Goal: Use online tool/utility: Utilize a website feature to perform a specific function

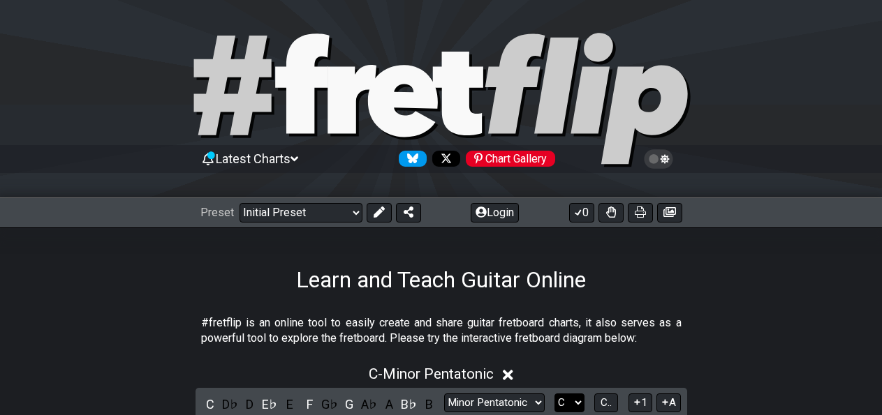
scroll to position [145, 0]
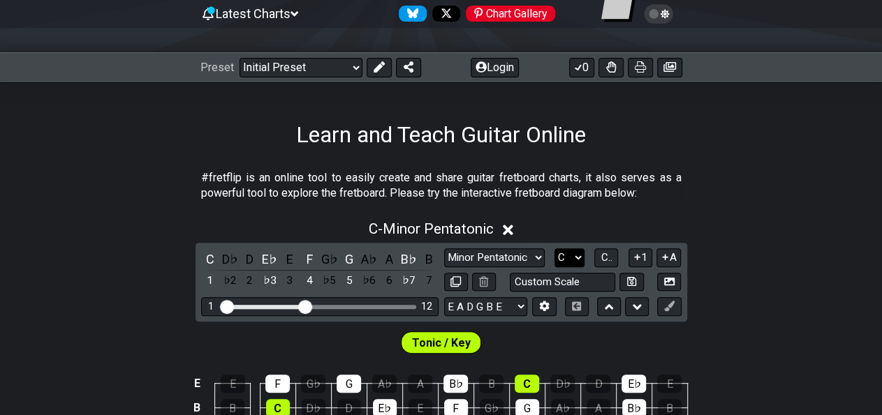
click at [554, 249] on select "A♭ A A♯ B♭ B C C♯ D♭ D D♯ E♭ E F F♯ G♭ G G♯" at bounding box center [569, 258] width 30 height 19
select select "B"
click option "B" at bounding box center [0, 0] width 0 height 0
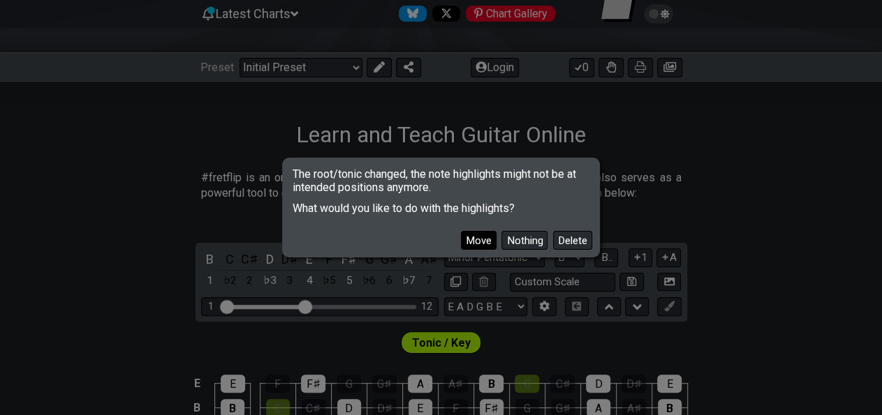
click at [496, 237] on button "Move" at bounding box center [479, 240] width 36 height 19
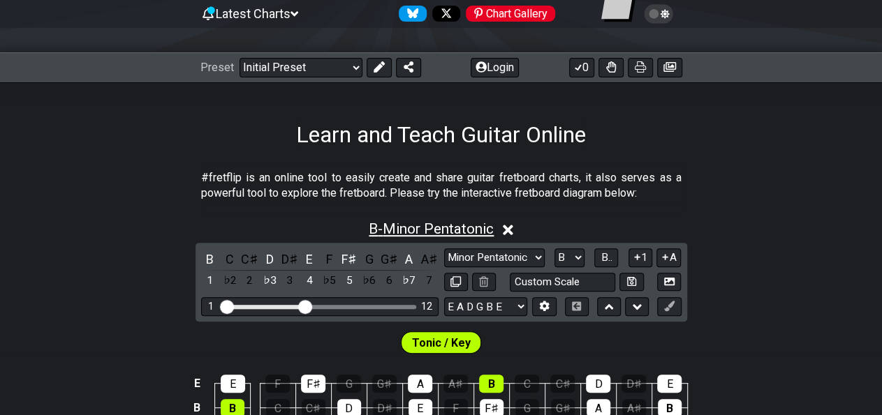
click at [454, 227] on span "B - Minor Pentatonic" at bounding box center [431, 229] width 125 height 17
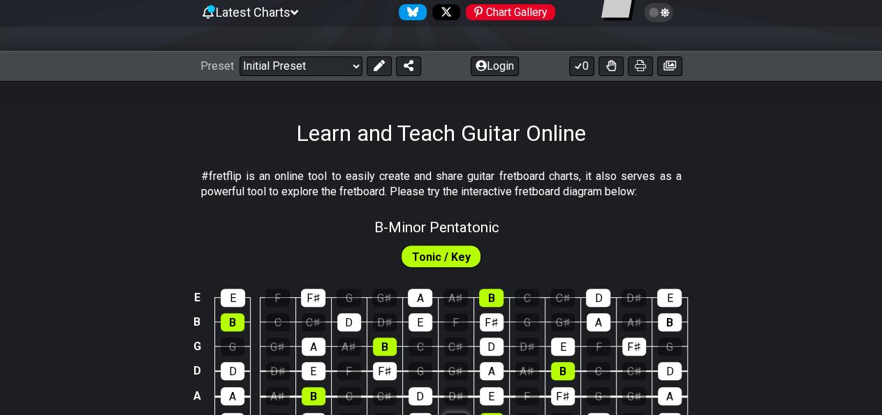
scroll to position [218, 0]
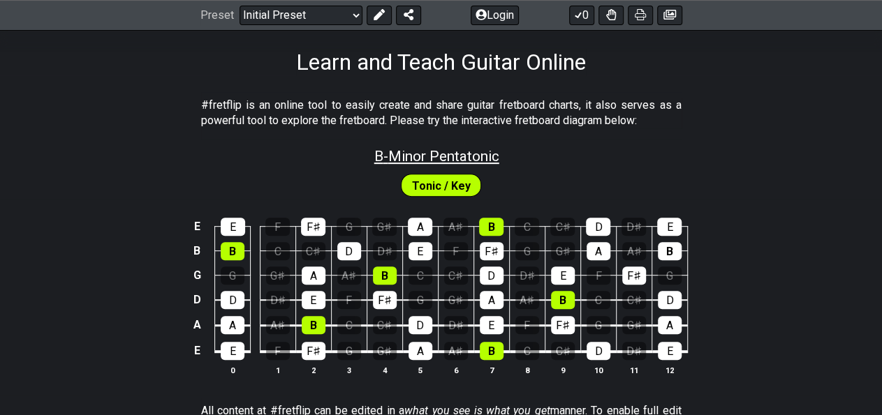
click at [454, 159] on span "B - Minor Pentatonic" at bounding box center [436, 156] width 125 height 17
select select "B"
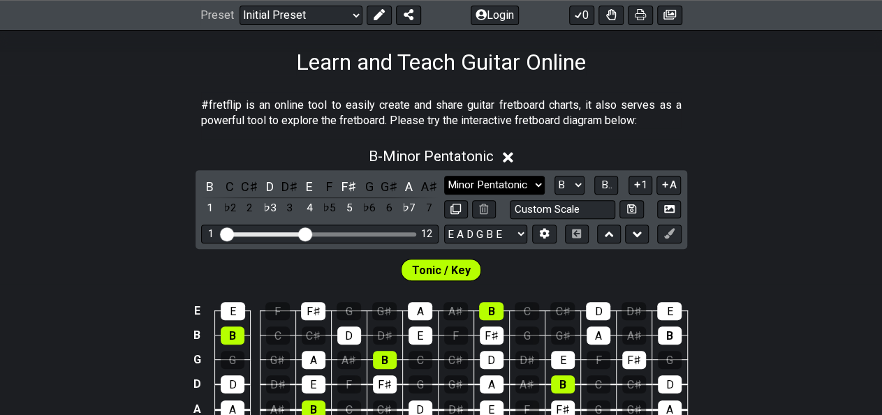
click at [444, 176] on select "Minor Pentatonic Click to edit Minor Pentatonic Major Pentatonic Minor Blues Ma…" at bounding box center [494, 185] width 101 height 19
select select "Mixolydian"
click option "Mixolydian" at bounding box center [0, 0] width 0 height 0
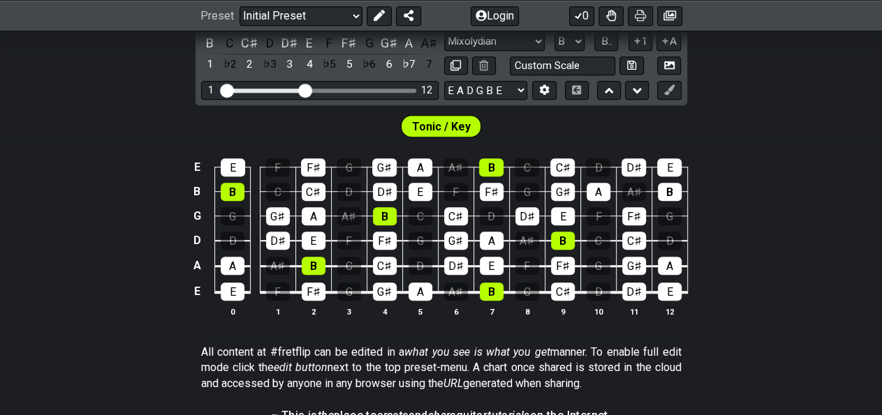
scroll to position [363, 0]
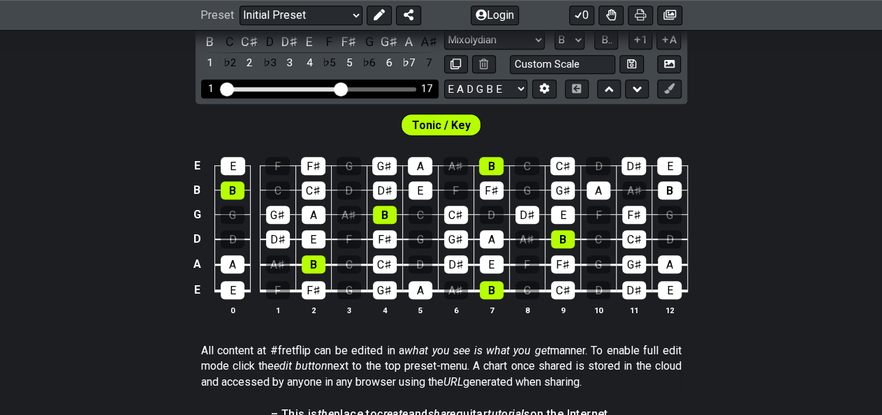
drag, startPoint x: 307, startPoint y: 87, endPoint x: 339, endPoint y: 91, distance: 31.8
click at [339, 88] on input "Visible fret range" at bounding box center [320, 88] width 198 height 0
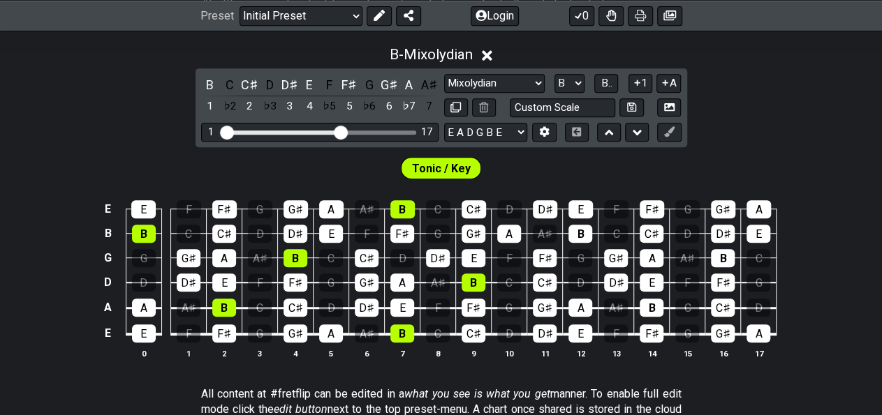
scroll to position [290, 0]
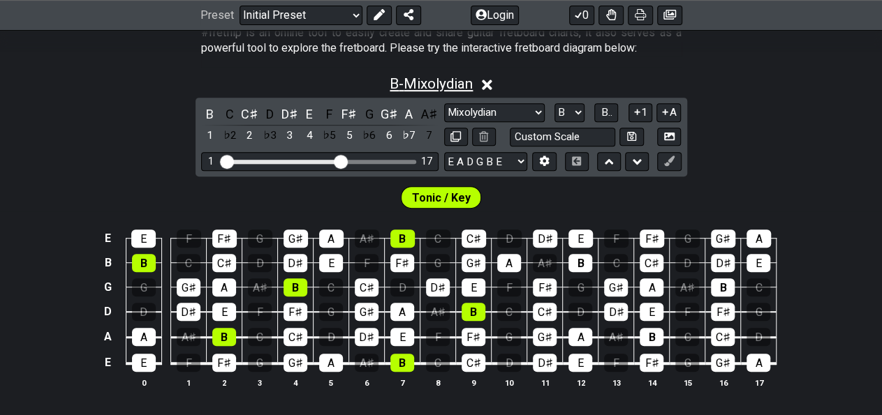
click at [456, 85] on span "B - Mixolydian" at bounding box center [431, 83] width 83 height 17
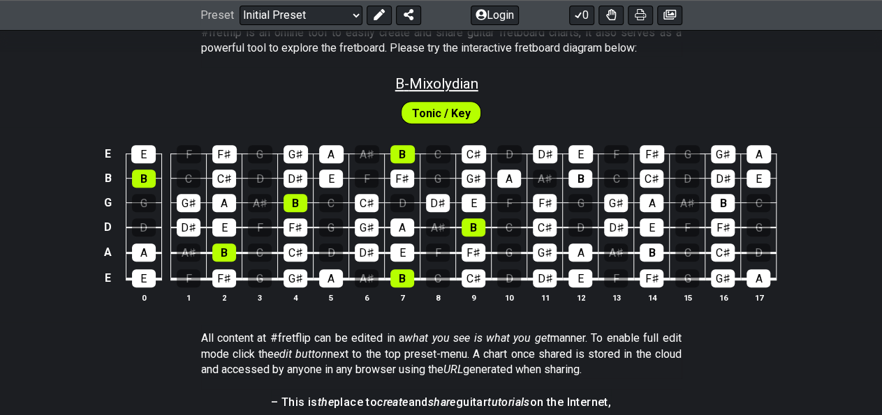
click at [442, 81] on span "B - Mixolydian" at bounding box center [436, 83] width 83 height 17
select select "Mixolydian"
select select "B"
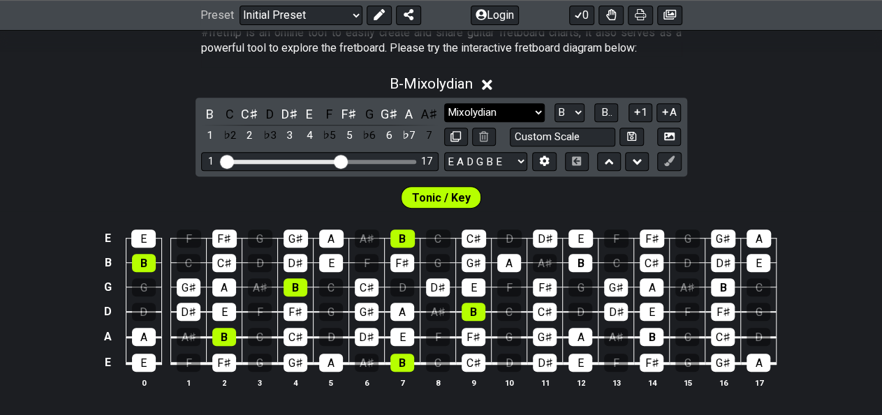
click at [444, 103] on select "Minor Pentatonic Click to edit Minor Pentatonic Major Pentatonic Minor Blues Ma…" at bounding box center [494, 112] width 101 height 19
select select "Major Pentatonic"
click option "Major Pentatonic" at bounding box center [0, 0] width 0 height 0
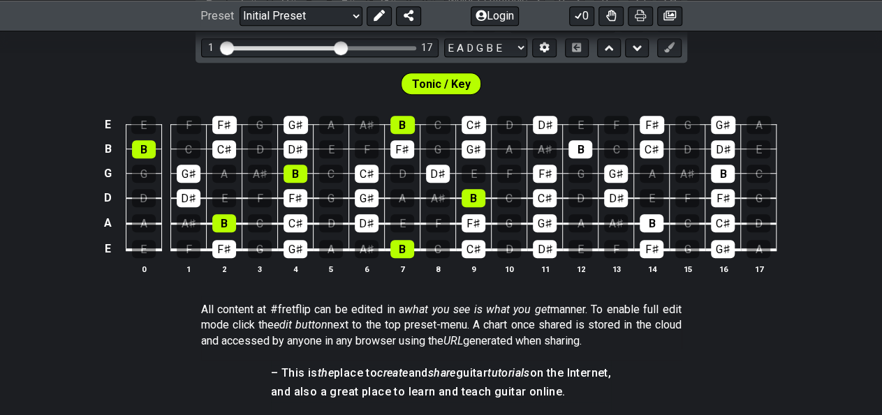
scroll to position [436, 0]
